Goal: Transaction & Acquisition: Obtain resource

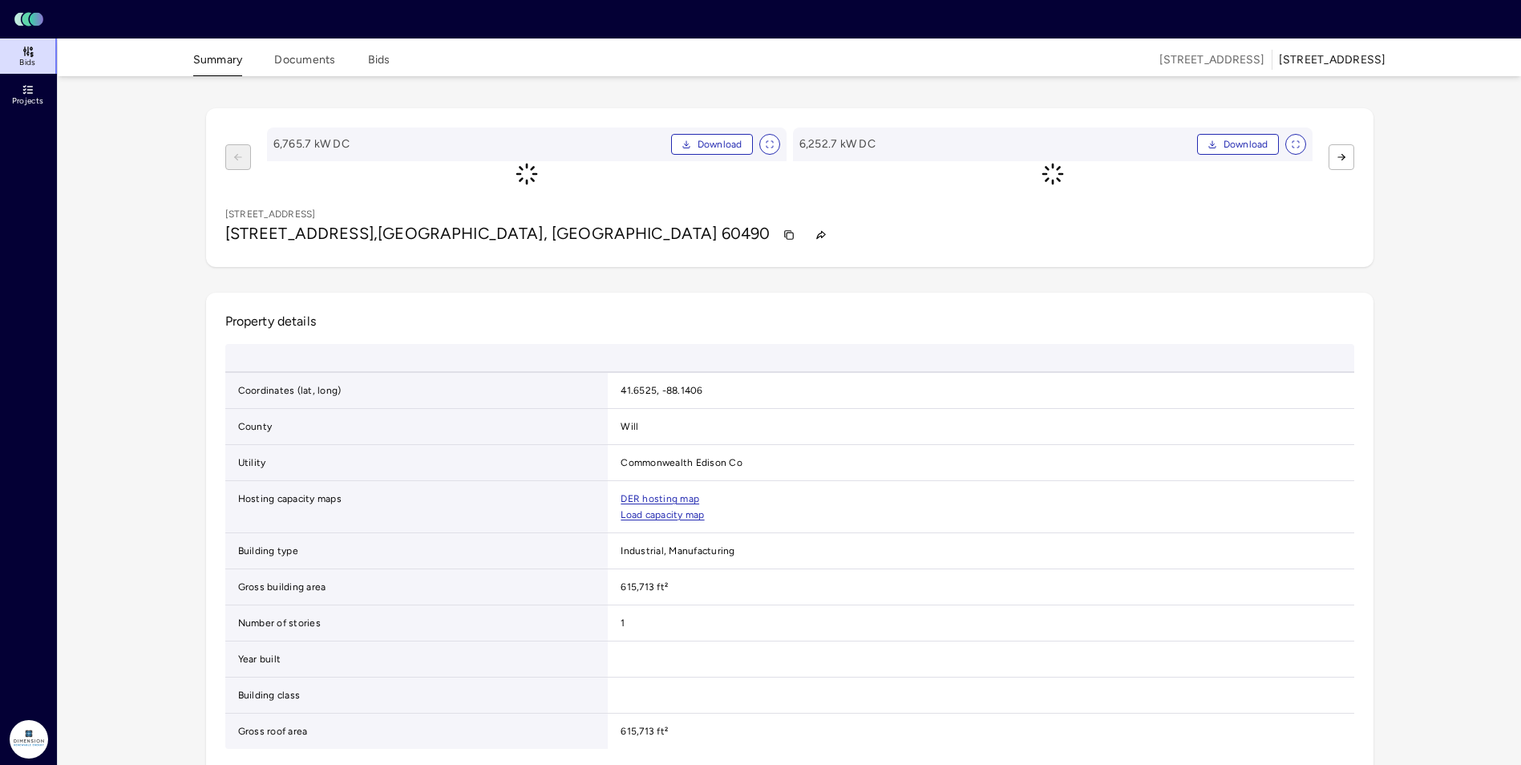
click at [43, 21] on icon "Lumen Energy Logo" at bounding box center [29, 19] width 38 height 16
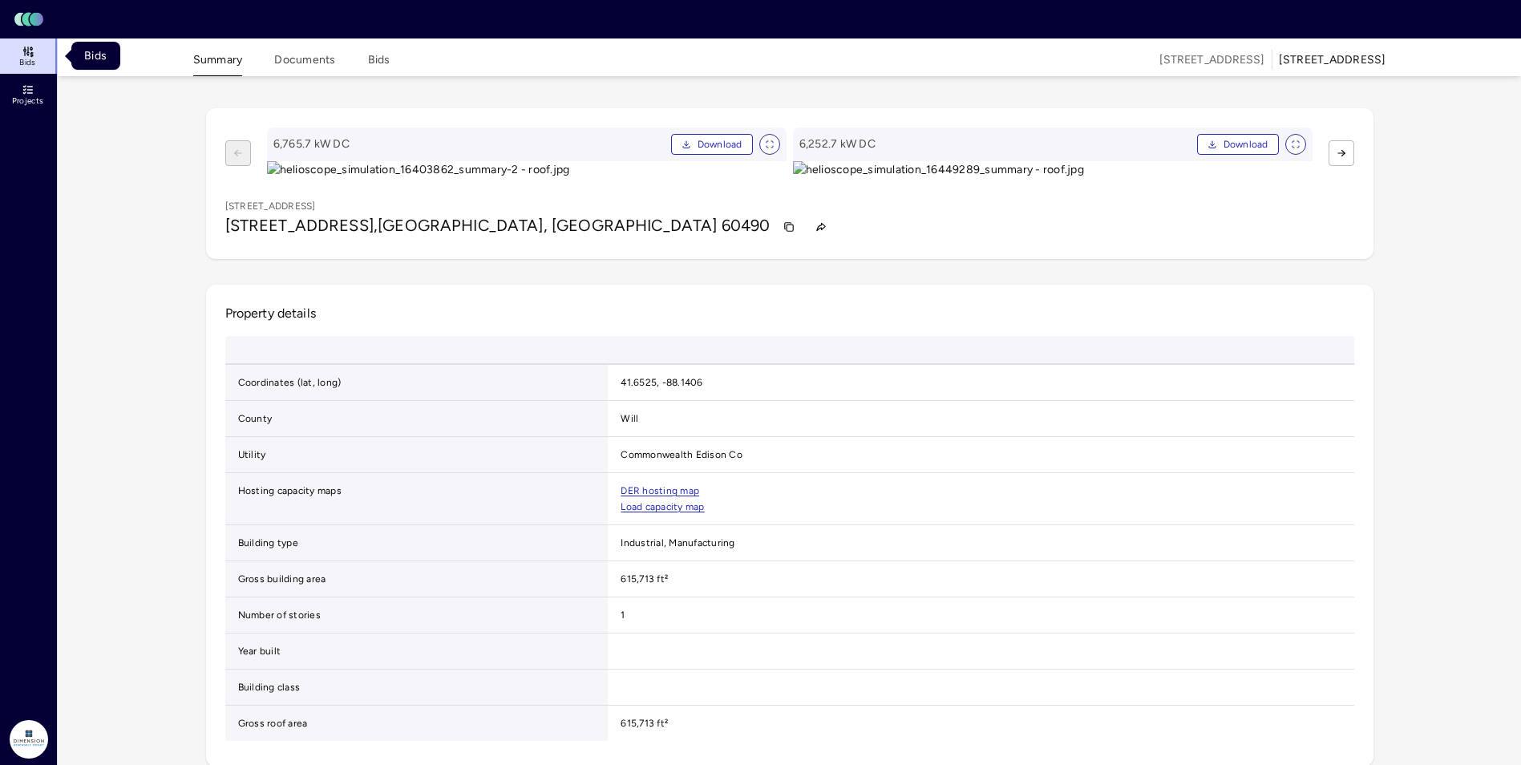
click at [29, 48] on icon at bounding box center [28, 51] width 13 height 13
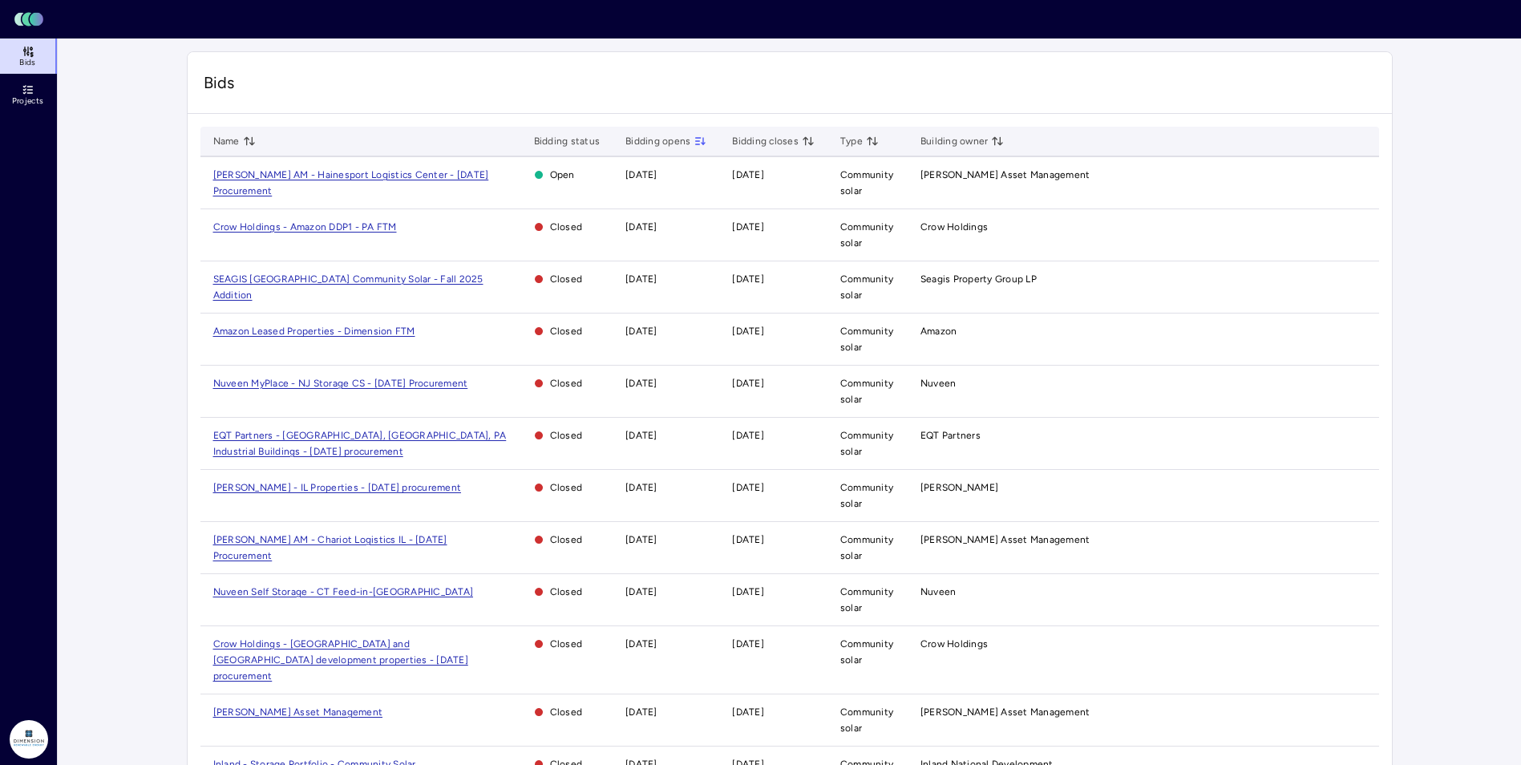
click at [286, 495] on td "[PERSON_NAME] - IL Properties - [DATE] procurement" at bounding box center [360, 496] width 321 height 52
click at [285, 488] on span "[PERSON_NAME] - IL Properties - [DATE] procurement" at bounding box center [337, 487] width 249 height 11
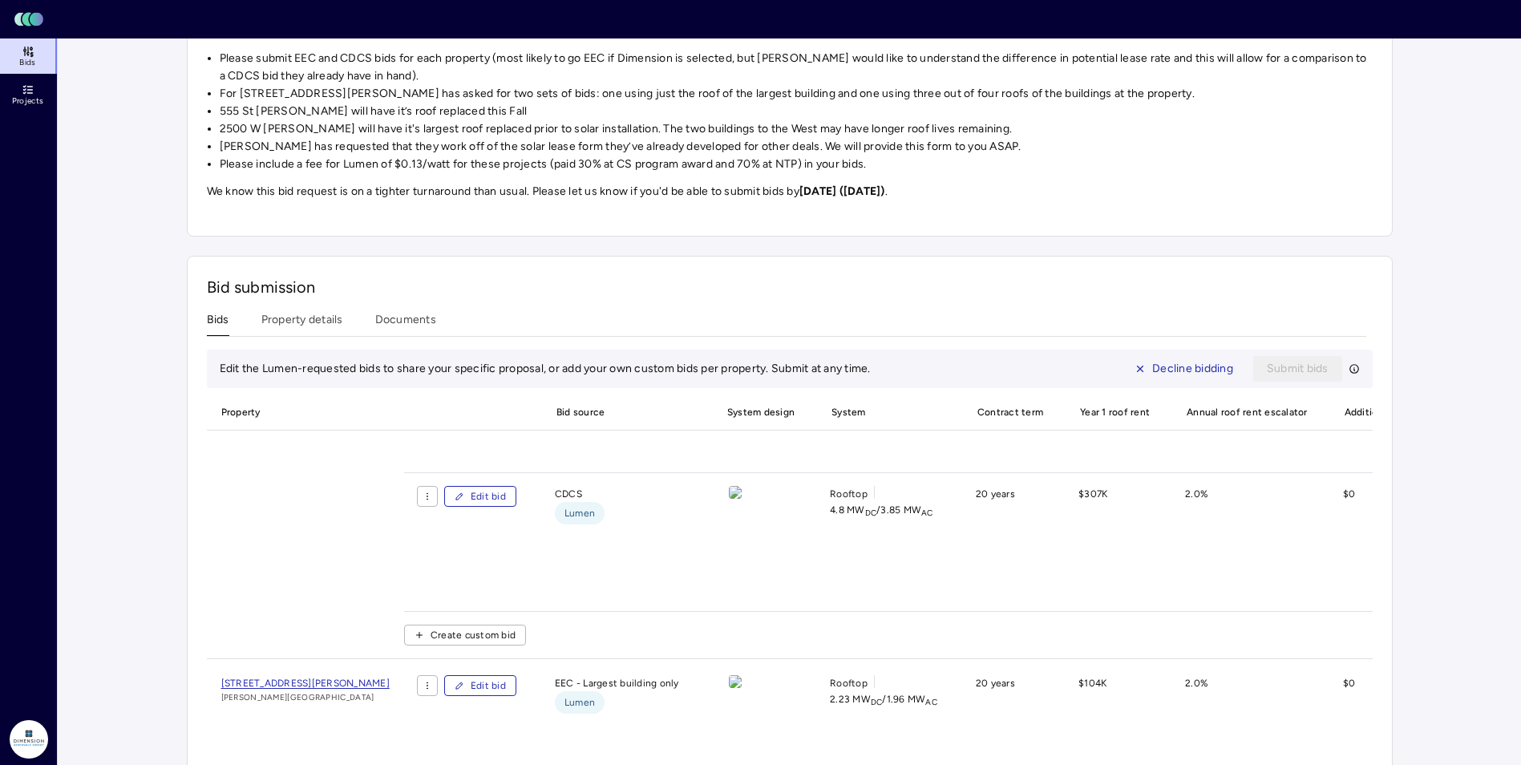
scroll to position [241, 0]
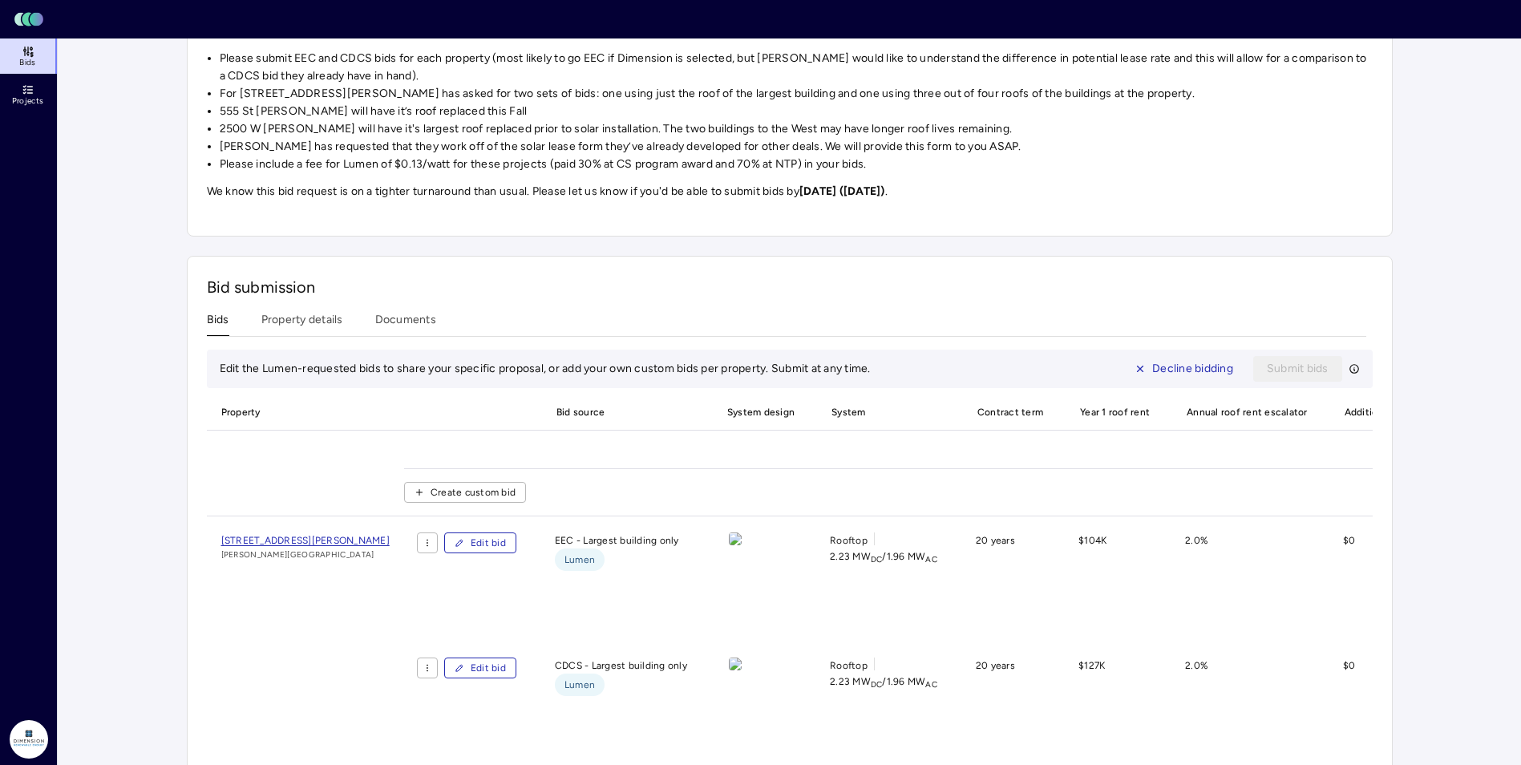
click at [328, 541] on span "[STREET_ADDRESS][PERSON_NAME]" at bounding box center [305, 540] width 168 height 11
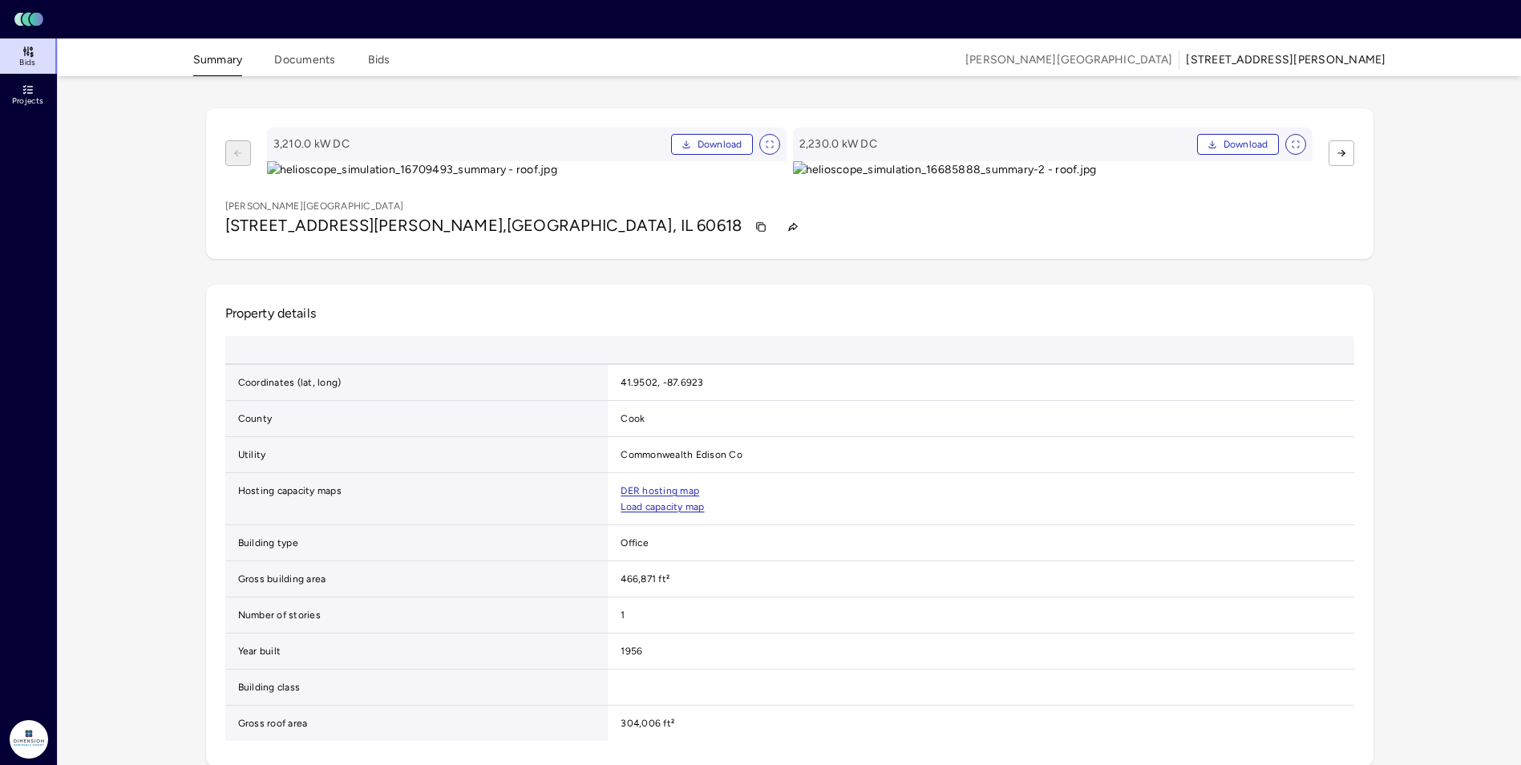
click at [319, 62] on button "Documents" at bounding box center [304, 63] width 61 height 25
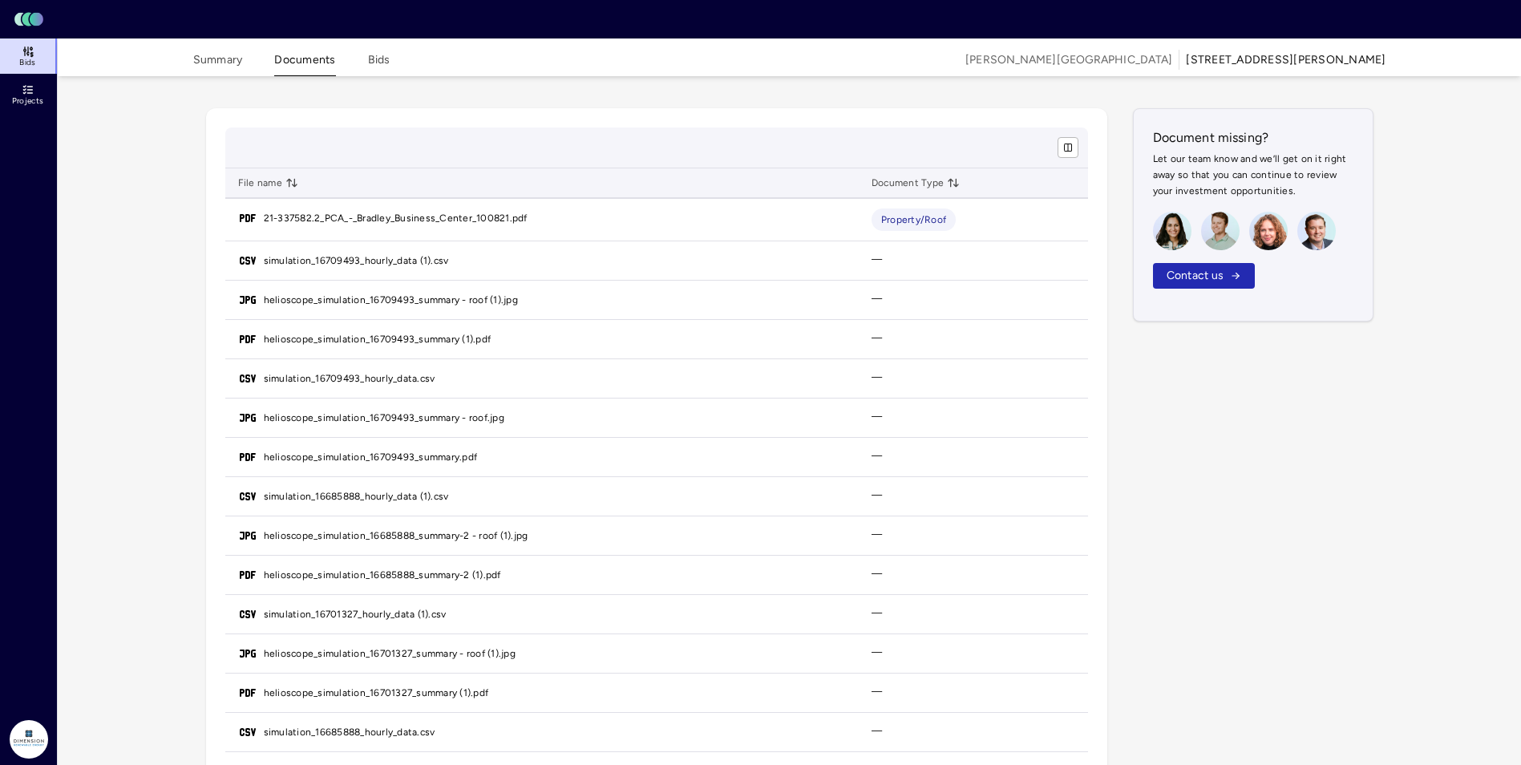
click at [474, 224] on link "21-337582.2_PCA_-_Bradley_Business_Center_100821.pdf" at bounding box center [396, 218] width 264 height 16
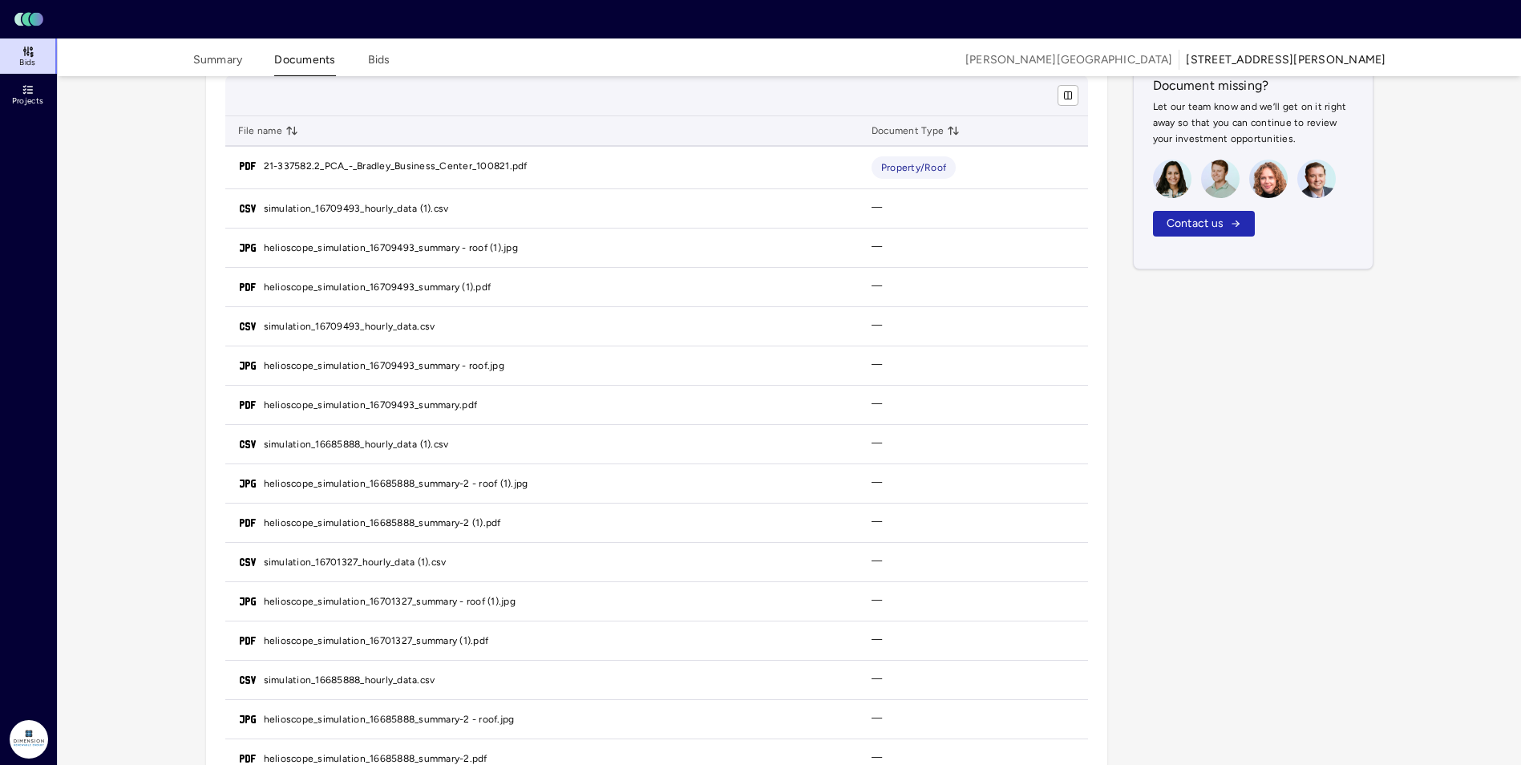
scroll to position [80, 0]
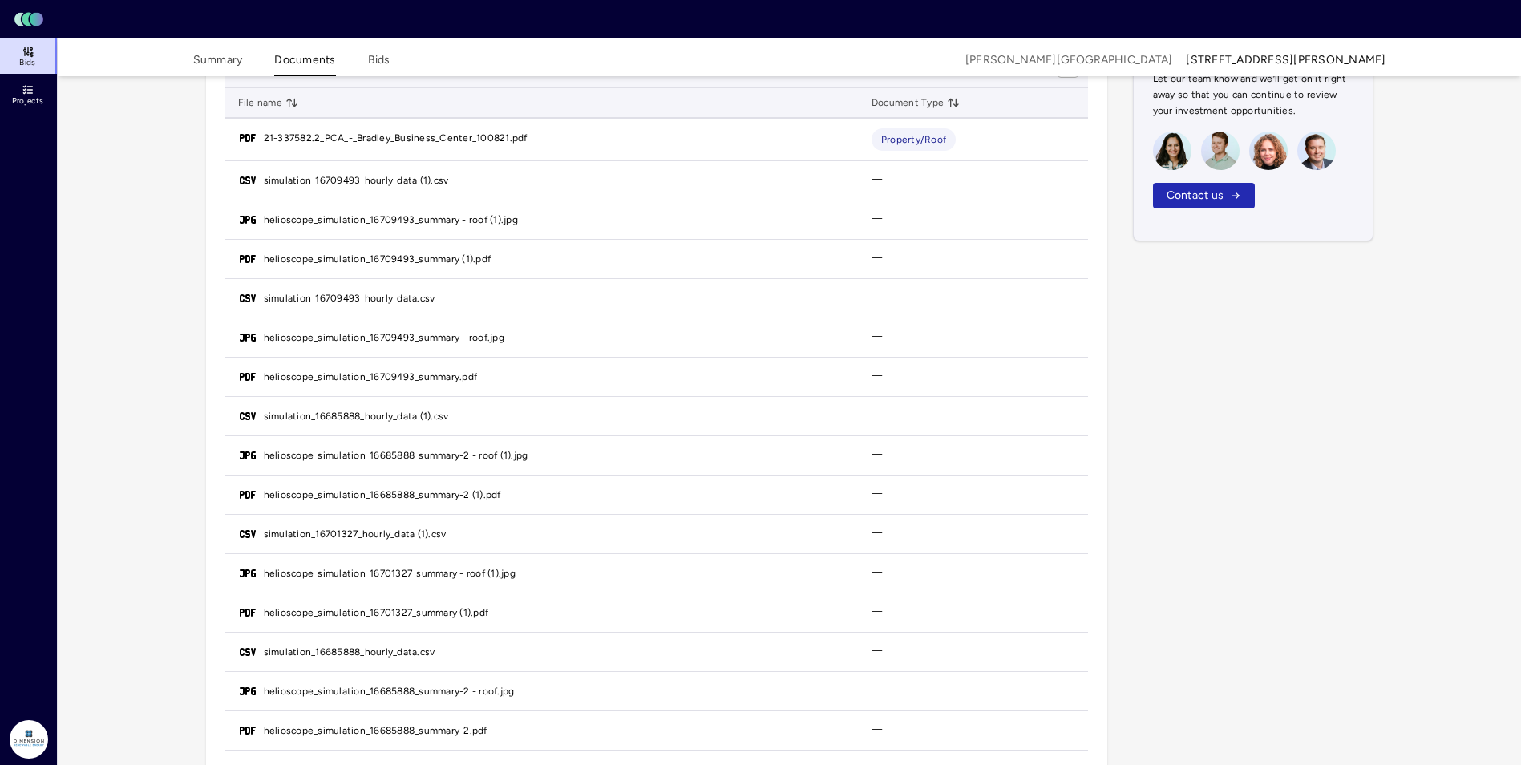
click at [391, 382] on link "helioscope_simulation_16709493_summary.pdf" at bounding box center [371, 377] width 214 height 16
